Goal: Information Seeking & Learning: Learn about a topic

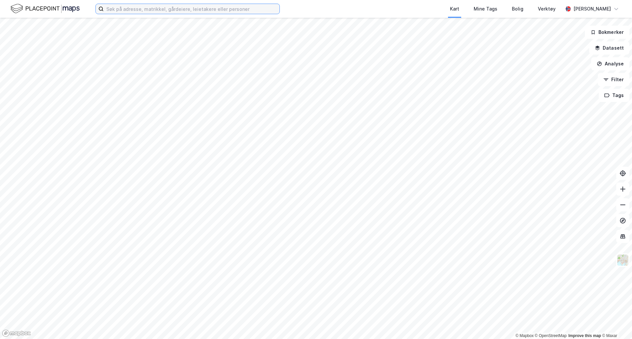
click at [153, 6] on input at bounding box center [192, 9] width 176 height 10
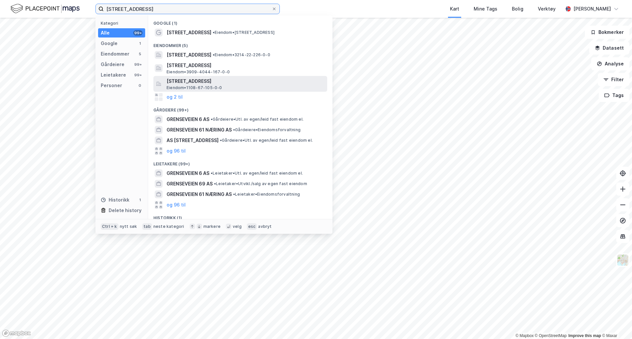
type input "[STREET_ADDRESS]"
click at [192, 85] on span "Eiendom • 1108-67-105-0-0" at bounding box center [195, 87] width 56 height 5
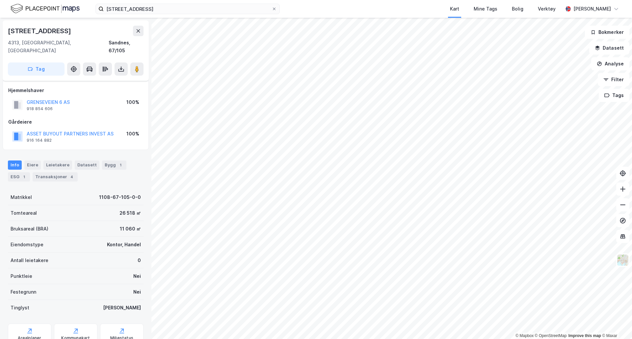
scroll to position [19, 0]
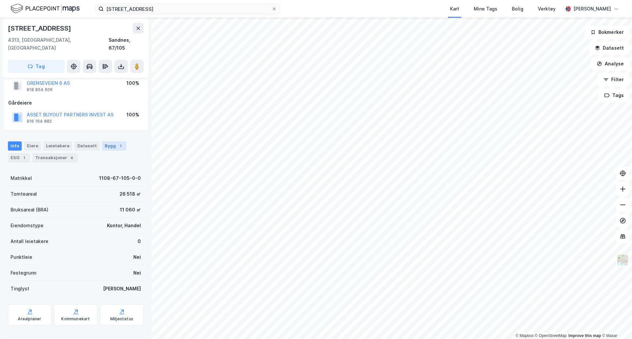
click at [114, 142] on div "Bygg 1" at bounding box center [114, 146] width 24 height 9
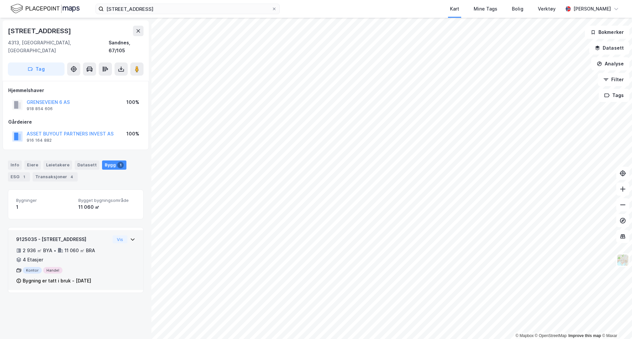
click at [115, 252] on div "9125035 - Grenseveien 6 2 936 ㎡ BYA • 11 060 ㎡ BRA • 4 Etasjer Kontor Handel By…" at bounding box center [75, 263] width 119 height 55
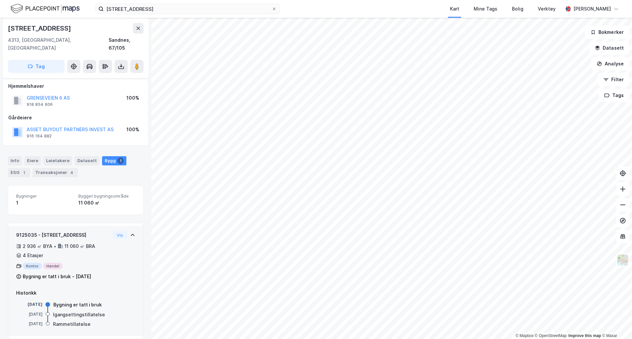
scroll to position [4, 0]
click at [20, 156] on div "Info" at bounding box center [15, 160] width 14 height 9
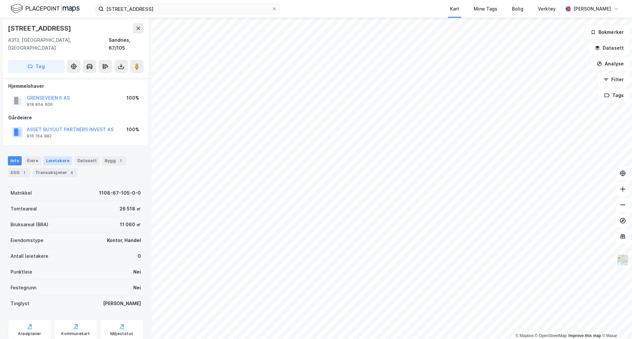
click at [44, 156] on div "Leietakere" at bounding box center [57, 160] width 29 height 9
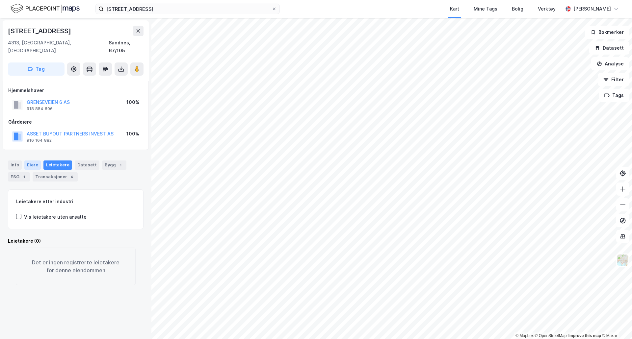
click at [33, 161] on div "Eiere" at bounding box center [32, 165] width 16 height 9
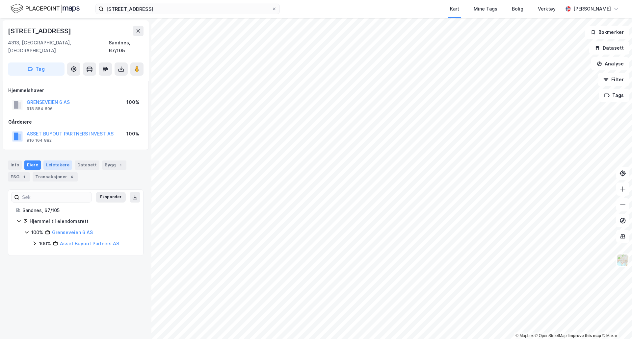
click at [55, 161] on div "Leietakere" at bounding box center [57, 165] width 29 height 9
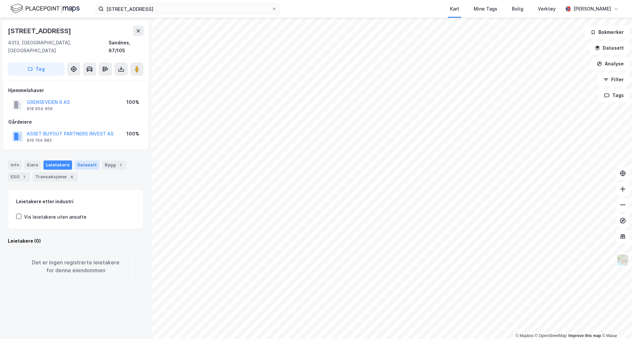
click at [76, 161] on div "Datasett" at bounding box center [87, 165] width 25 height 9
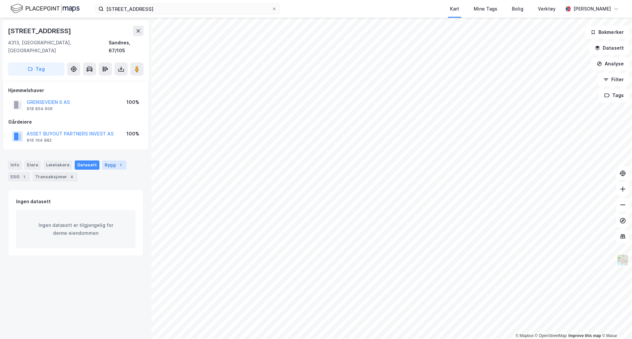
click at [102, 161] on div "Bygg 1" at bounding box center [114, 165] width 24 height 9
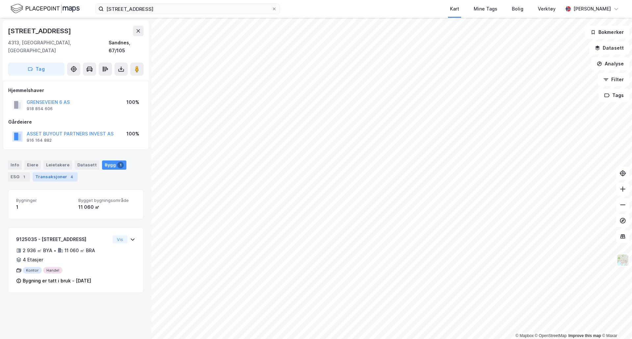
click at [58, 172] on div "Transaksjoner 4" at bounding box center [55, 176] width 45 height 9
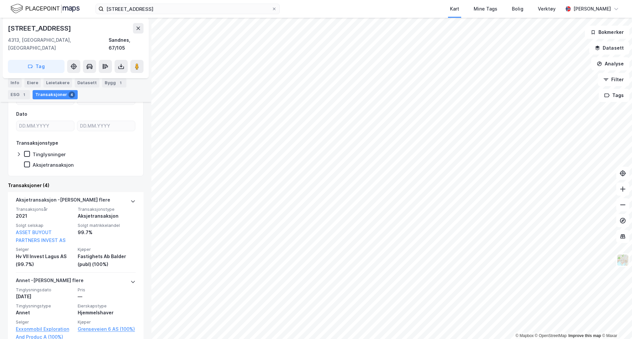
scroll to position [109, 0]
